Goal: Find specific page/section: Find specific page/section

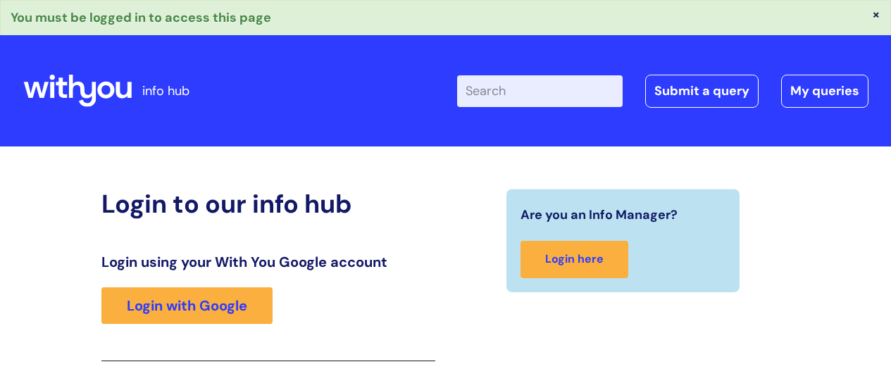
scroll to position [249, 0]
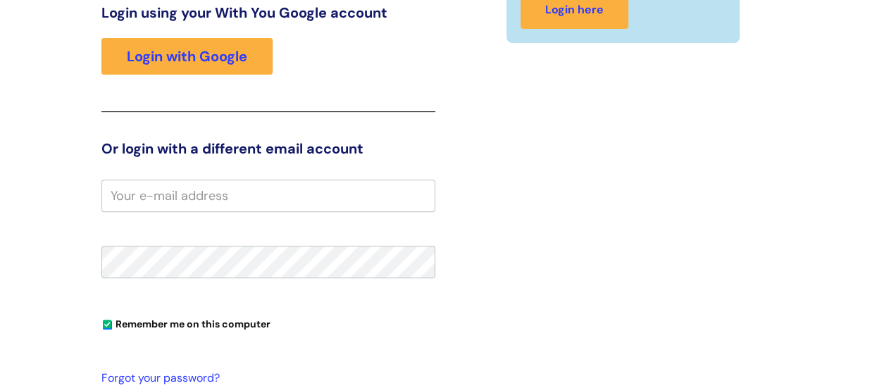
click at [175, 194] on input "email" at bounding box center [268, 196] width 334 height 32
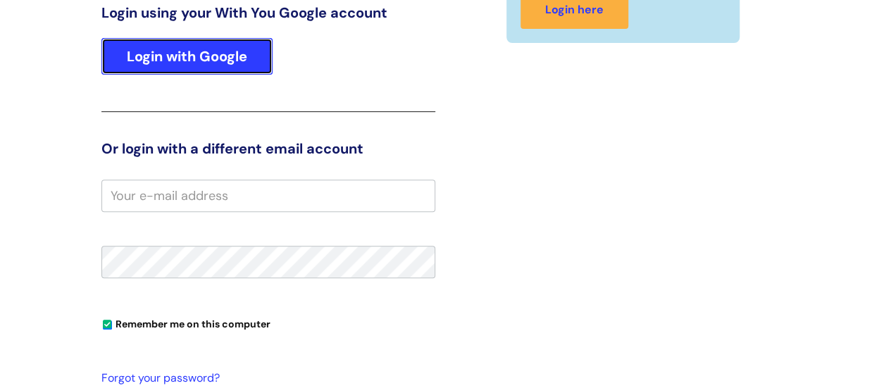
click at [174, 56] on link "Login with Google" at bounding box center [186, 56] width 171 height 37
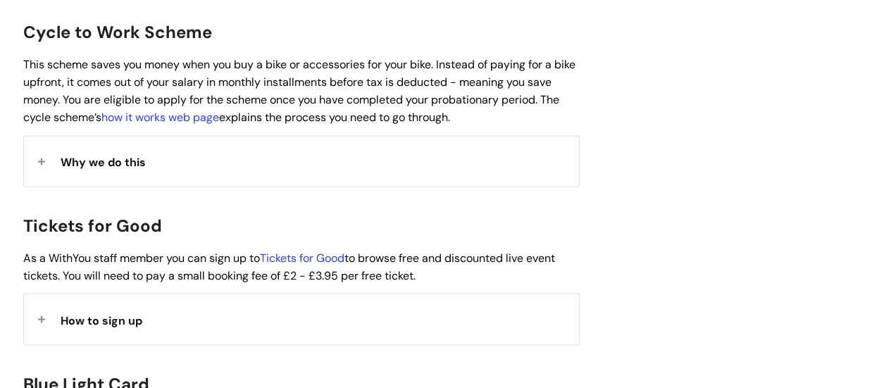
scroll to position [1198, 0]
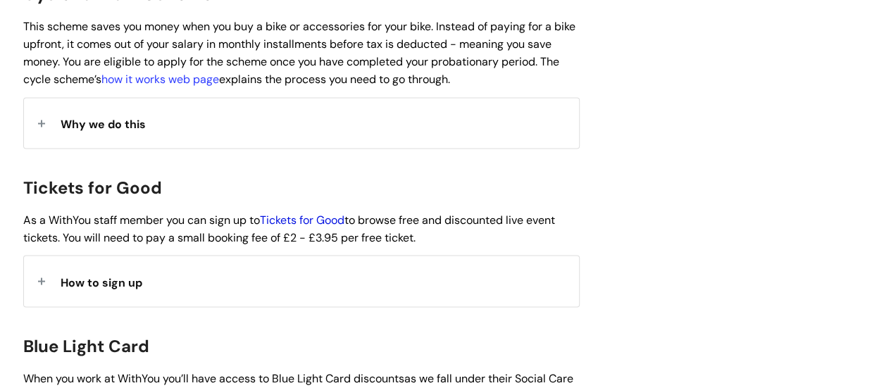
click at [313, 212] on link "Tickets for Good" at bounding box center [302, 219] width 85 height 15
